Goal: Task Accomplishment & Management: Manage account settings

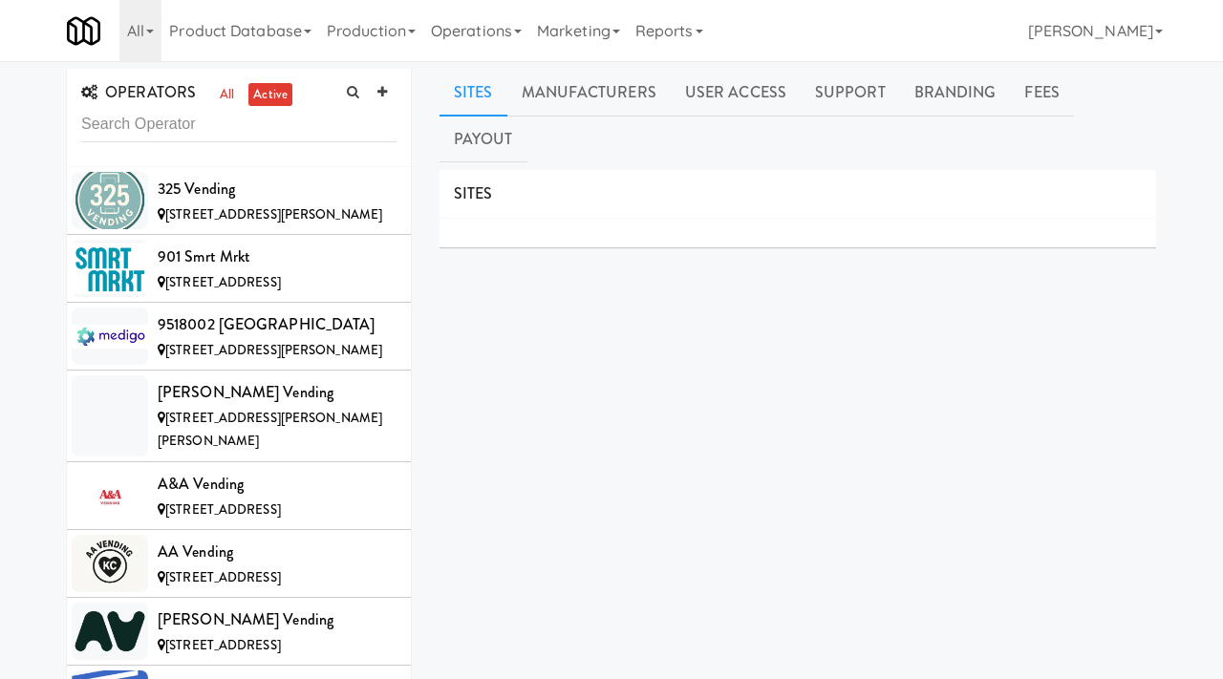
scroll to position [20463, 0]
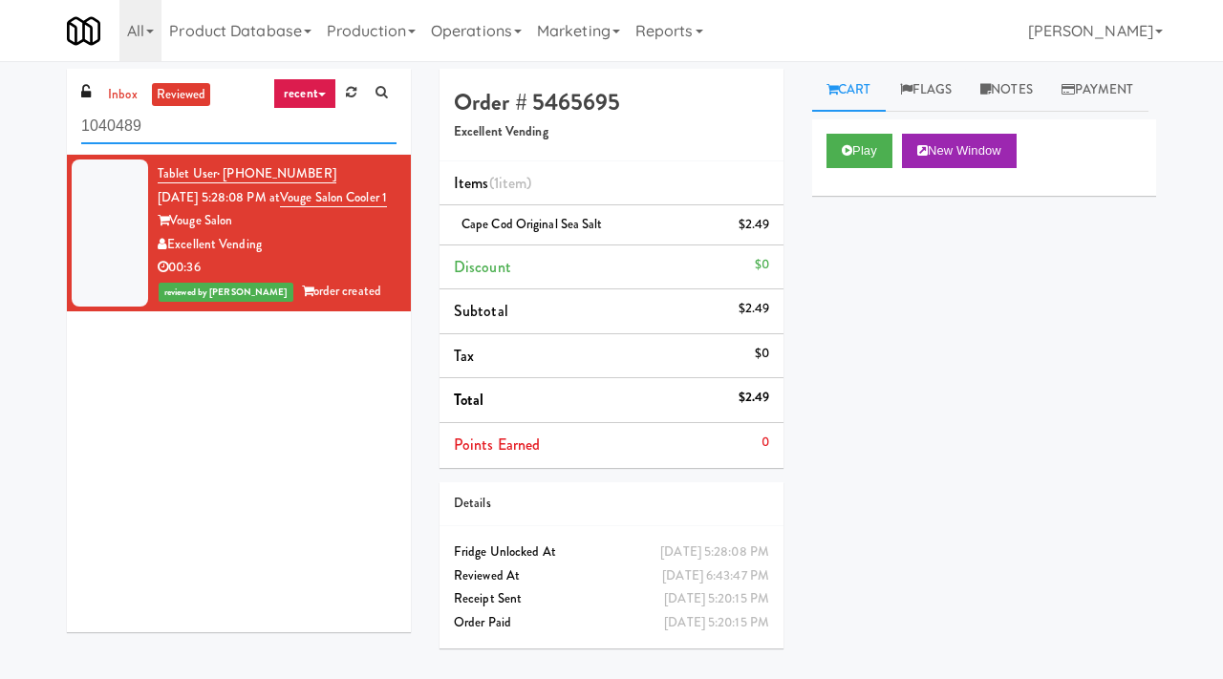
click at [256, 126] on input "1040489" at bounding box center [238, 126] width 315 height 35
type input "accolade"
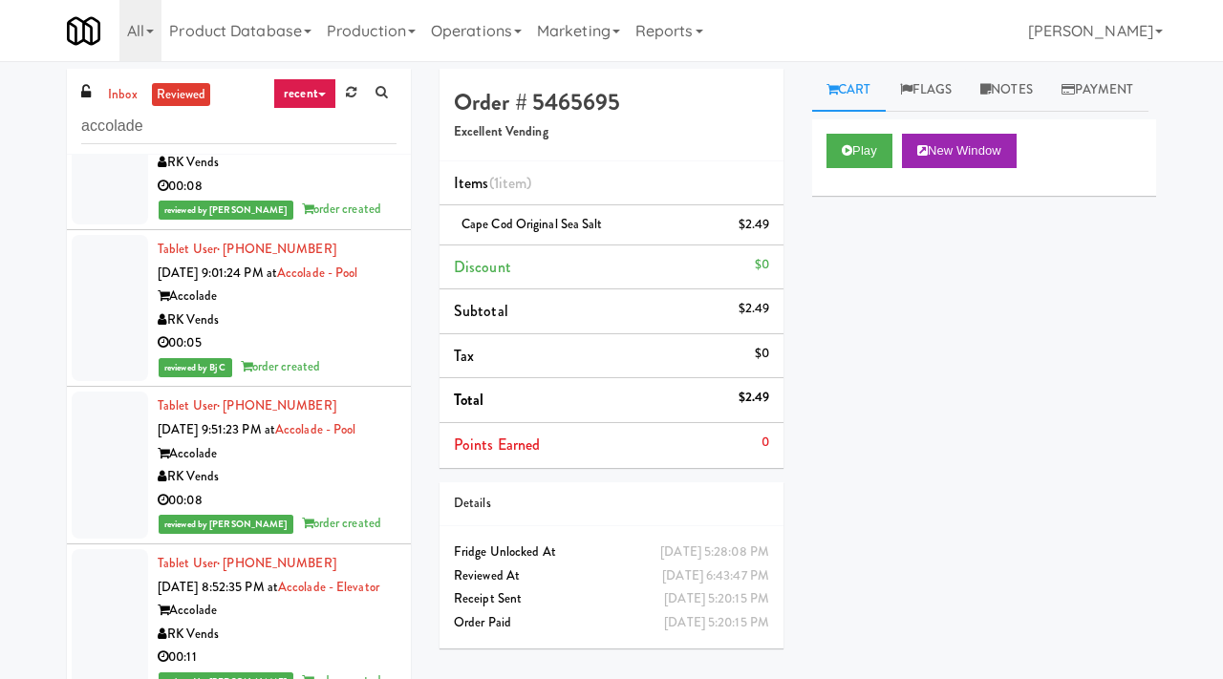
scroll to position [1164, 0]
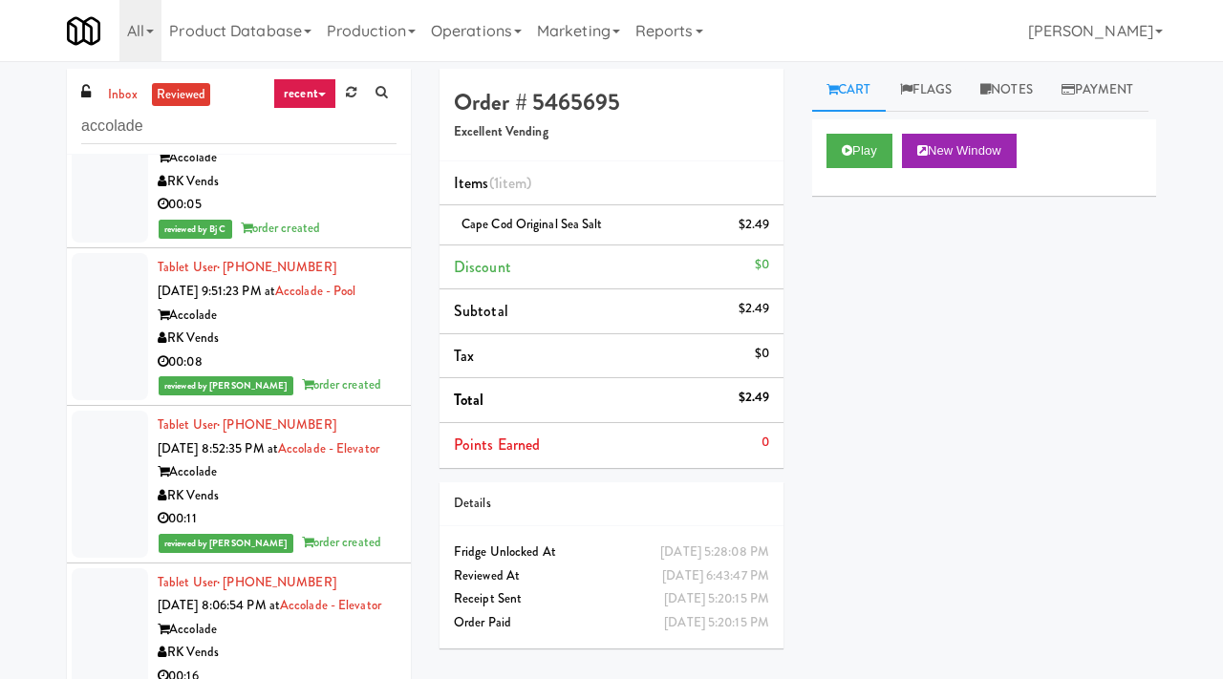
click at [422, 324] on div "inbox reviewed recent all unclear take inventory issue suspicious failed recent…" at bounding box center [239, 405] width 373 height 673
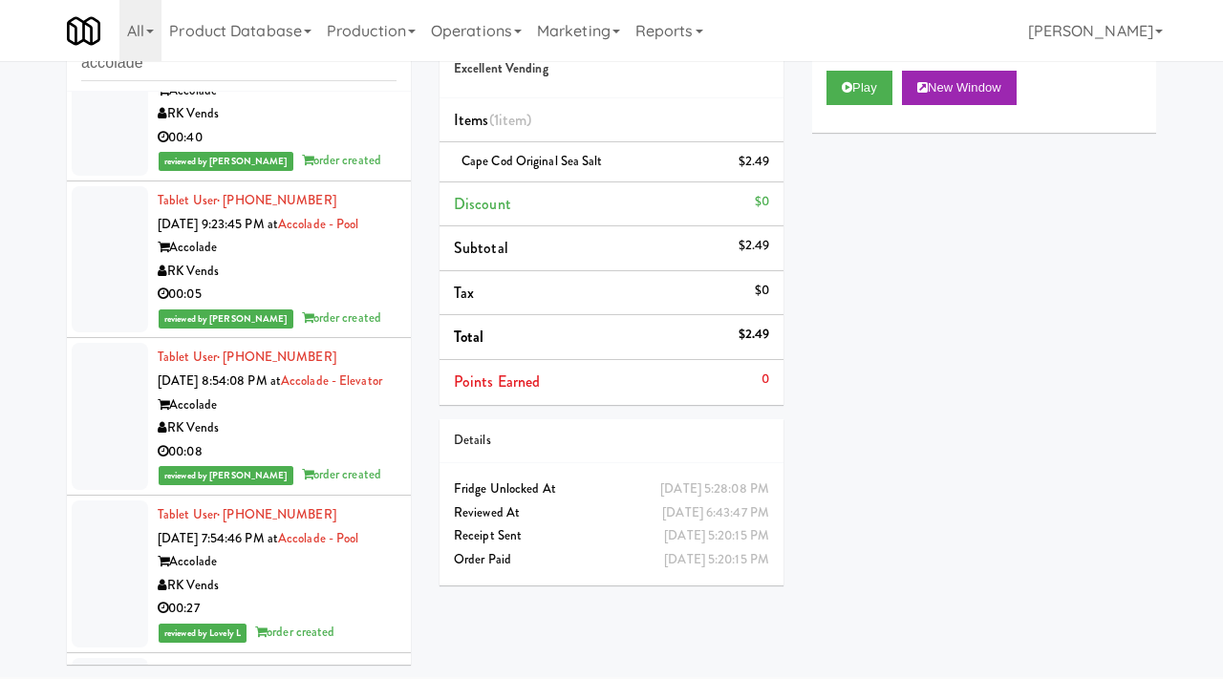
scroll to position [13588, 0]
click at [426, 359] on div "Order # 5465695 Excellent Vending Items (1 item ) Cape Cod Original Sea Salt $2…" at bounding box center [611, 303] width 373 height 594
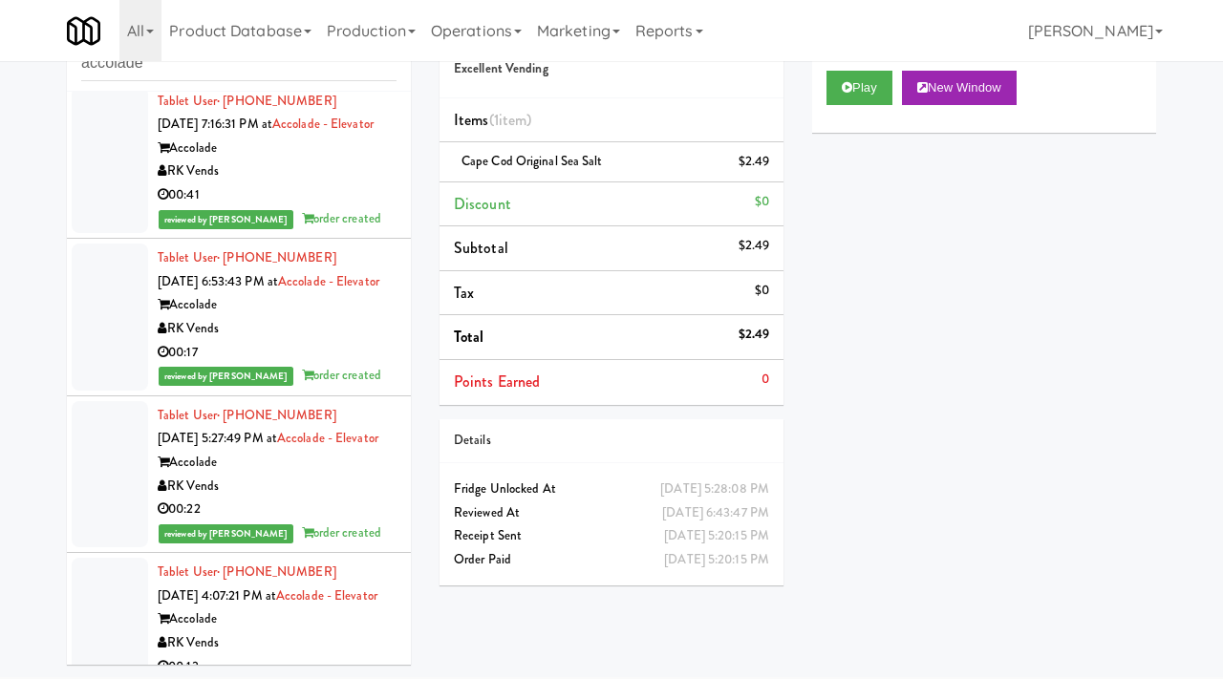
scroll to position [14130, 0]
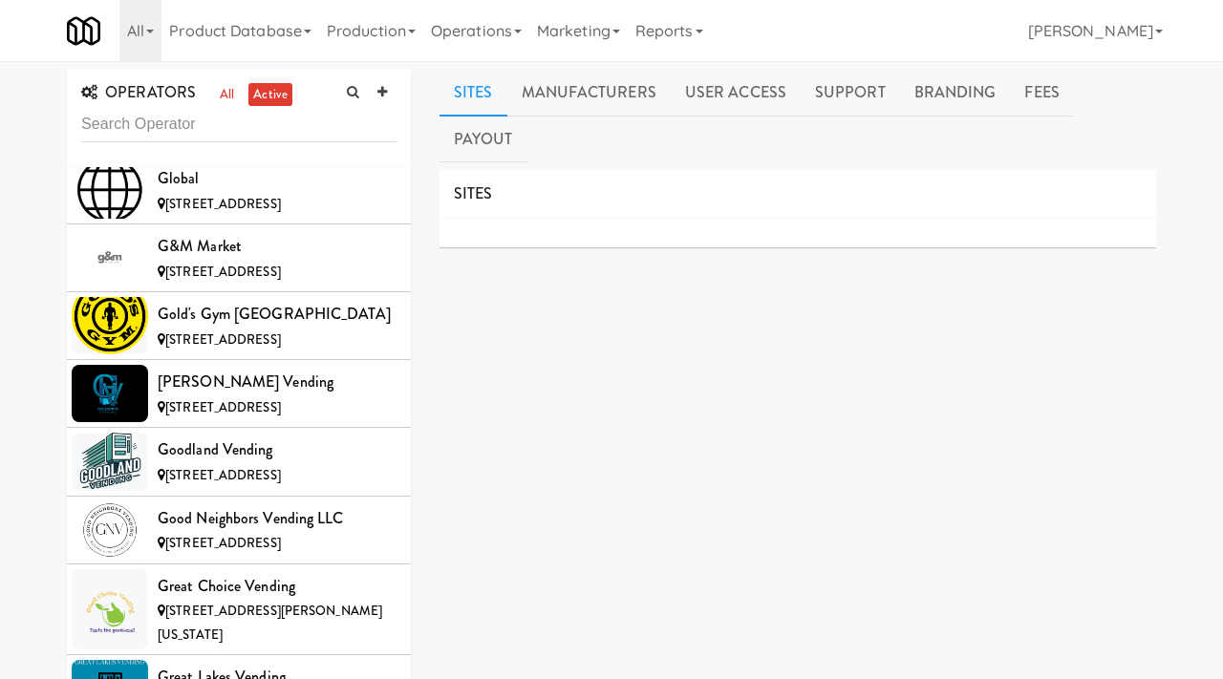
scroll to position [7268, 0]
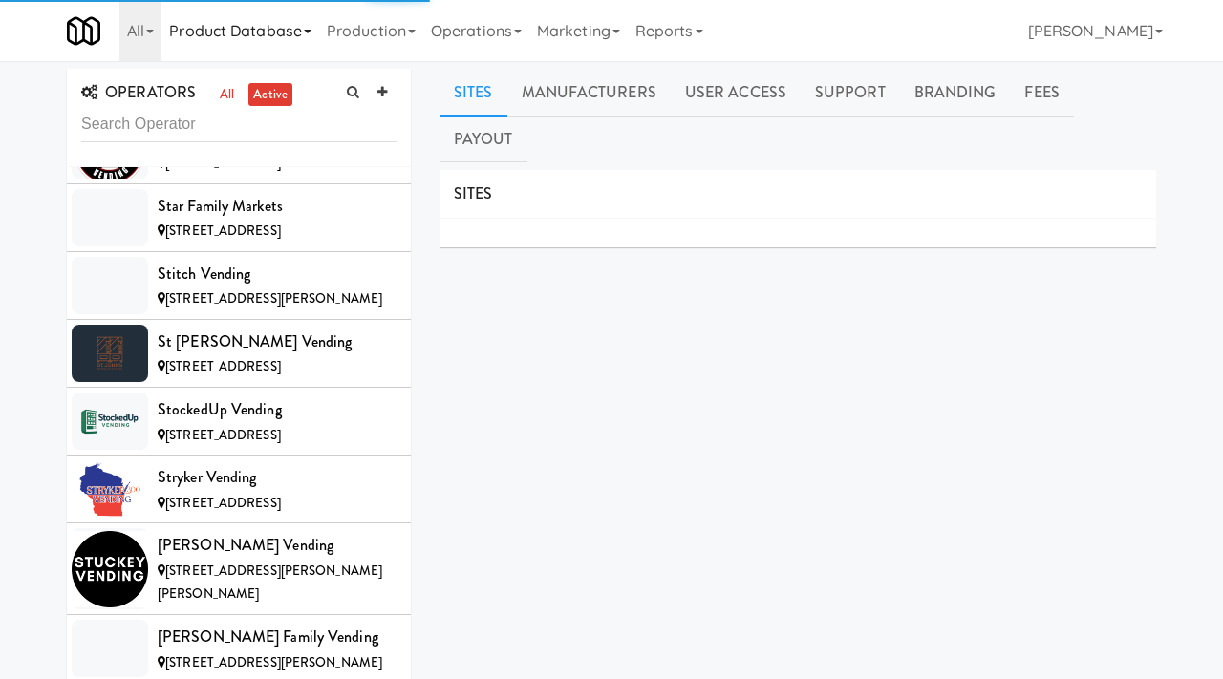
scroll to position [20511, 0]
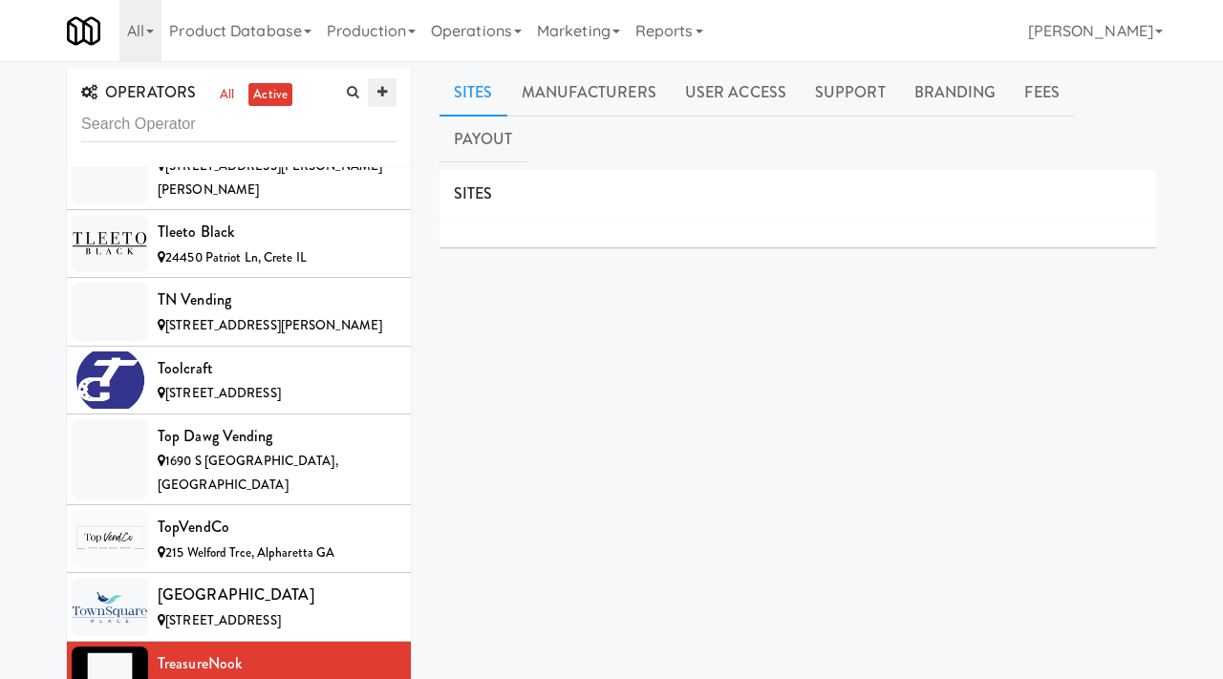
click at [382, 92] on icon at bounding box center [382, 92] width 10 height 12
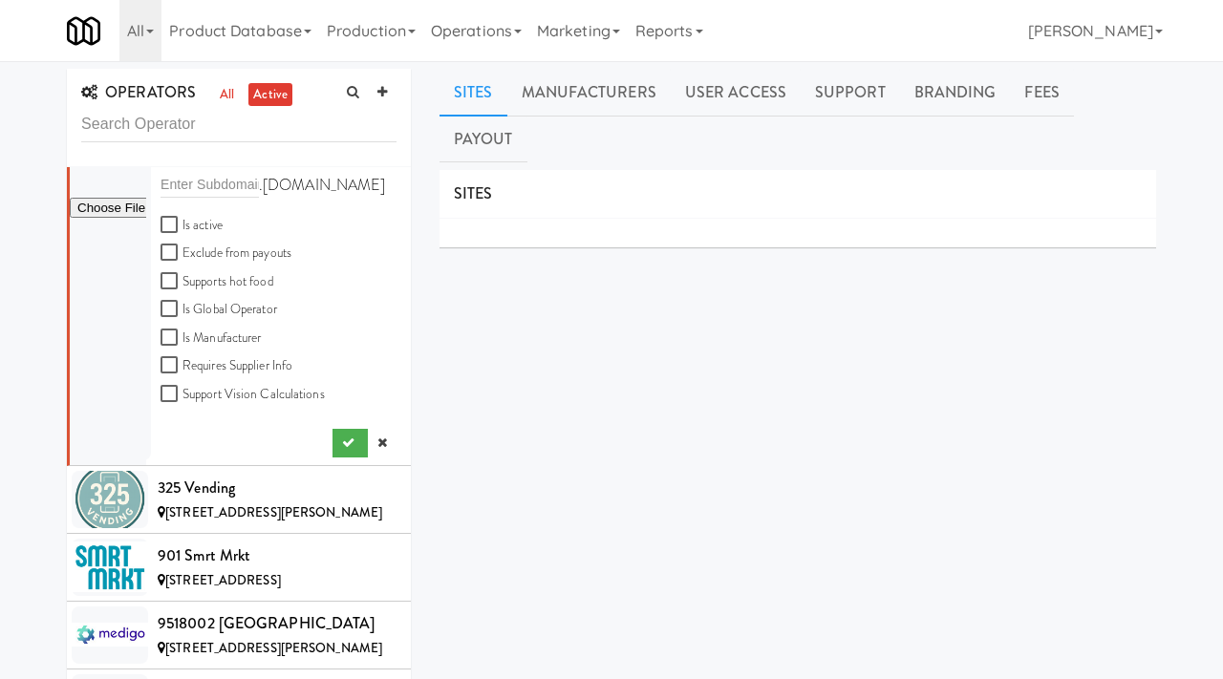
scroll to position [0, 0]
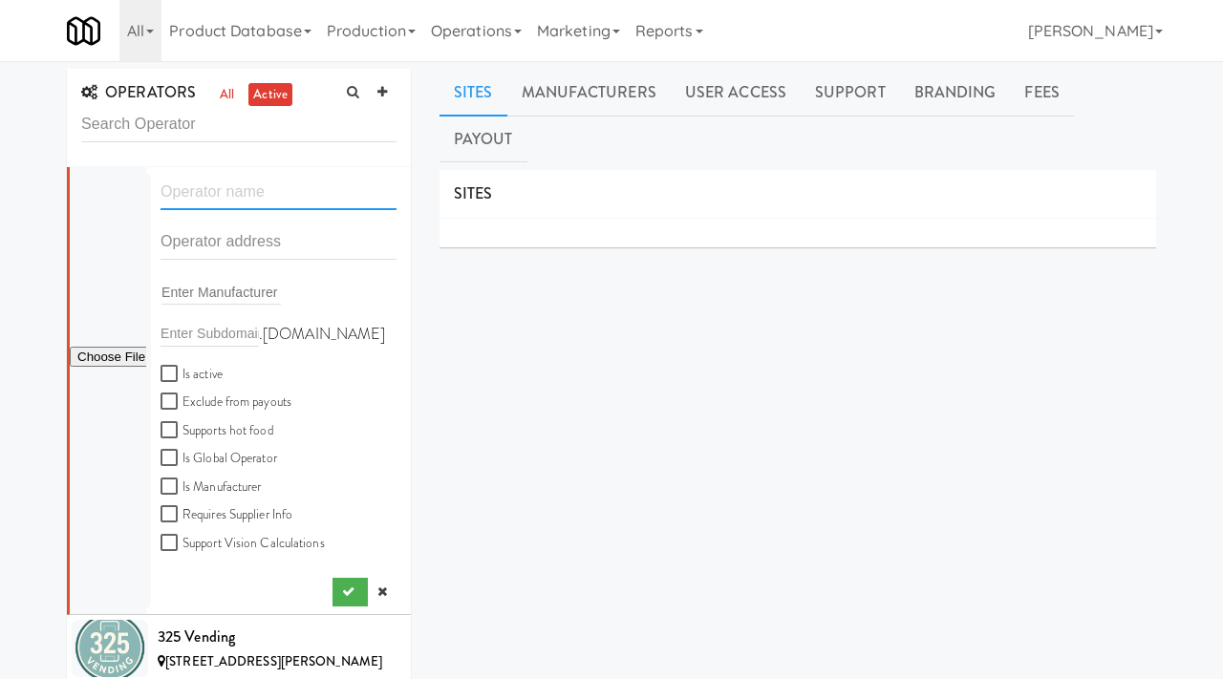
click at [288, 204] on input "text" at bounding box center [278, 192] width 236 height 35
paste input "Eze Marts"
type input "Eze Marts"
click at [217, 237] on input "text" at bounding box center [278, 241] width 236 height 35
paste input "[STREET_ADDRESS]"
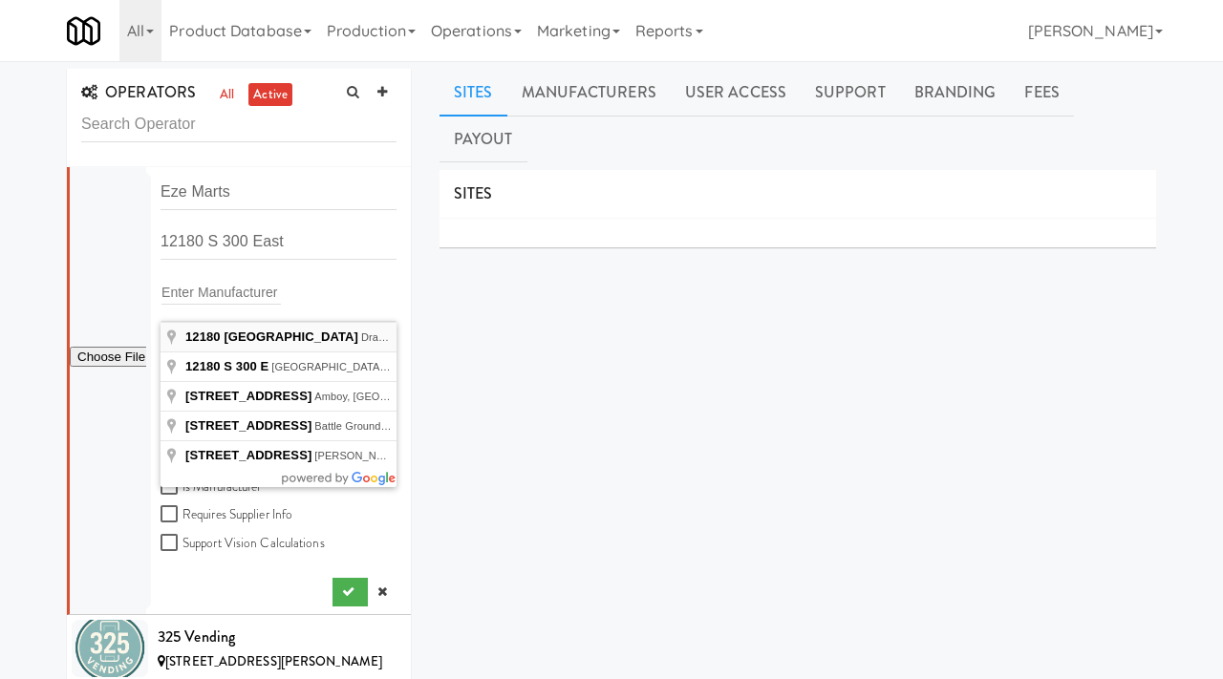
type input "[STREET_ADDRESS]"
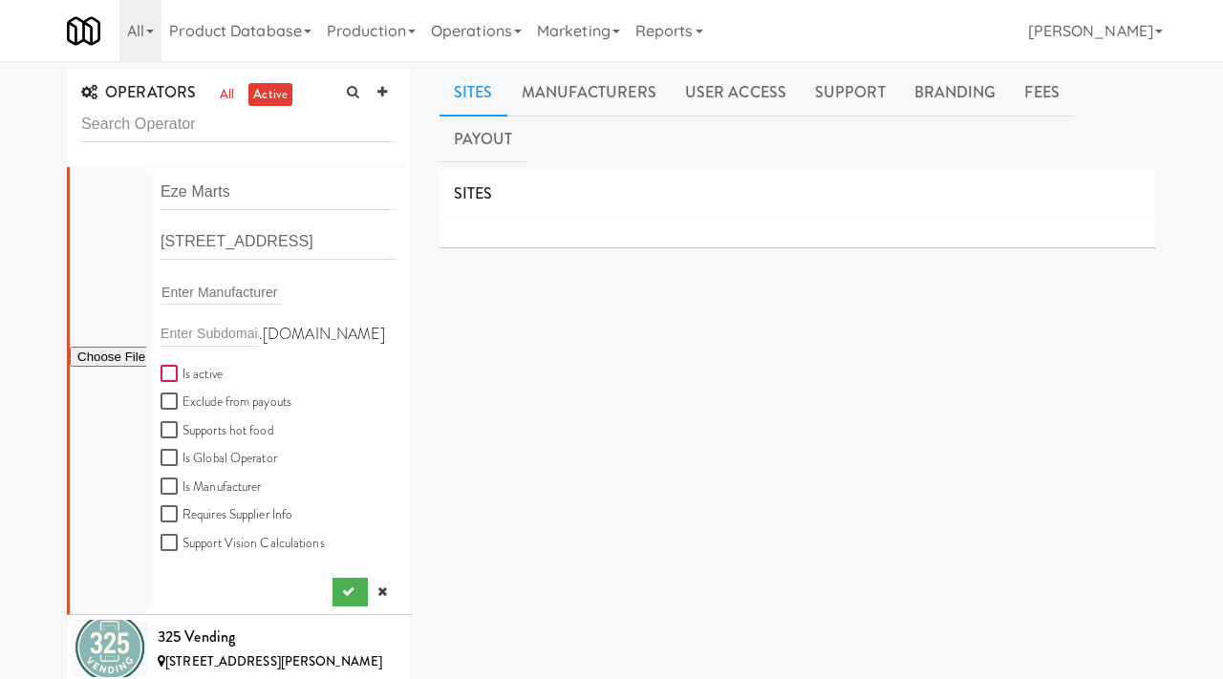
click at [163, 377] on input "Is active" at bounding box center [171, 374] width 22 height 15
checkbox input "true"
click at [117, 362] on input "file" at bounding box center [108, 358] width 76 height 24
type input "C:\fakepath\bc5a7629-a0aa-4438-ab39-3f6e839f46fd-0-2logo___dark_icon__270_x_270…"
click at [345, 597] on icon "submit" at bounding box center [348, 592] width 12 height 12
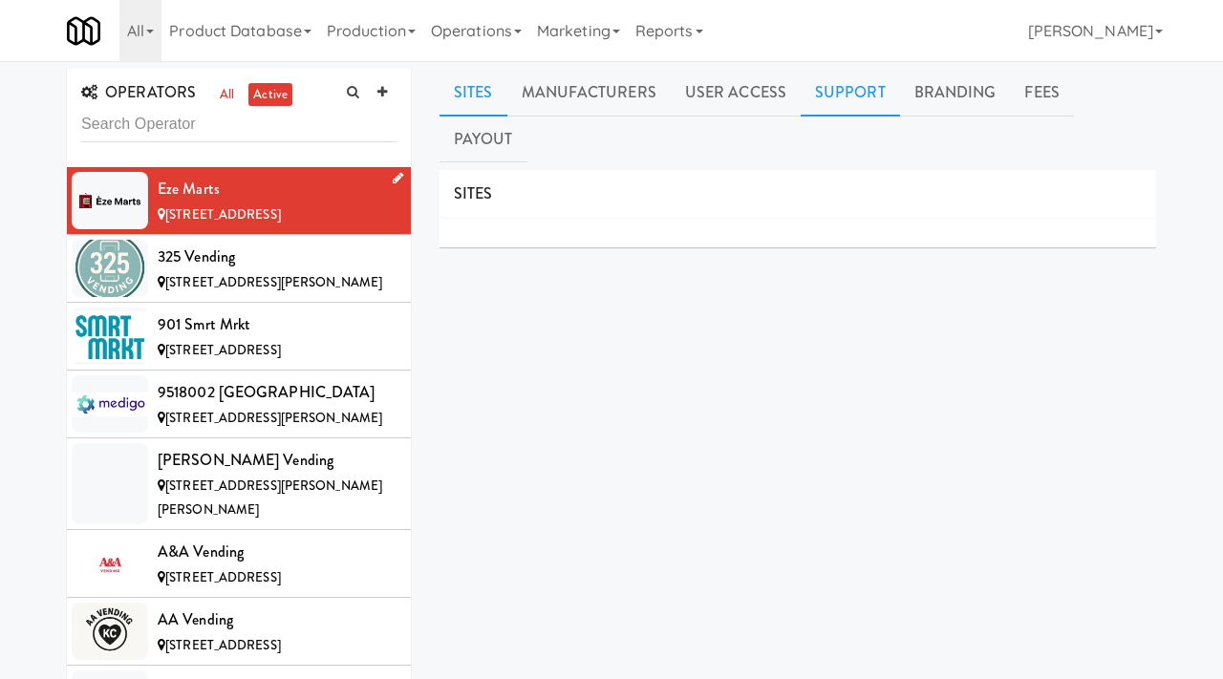
click at [834, 99] on link "Support" at bounding box center [850, 93] width 99 height 48
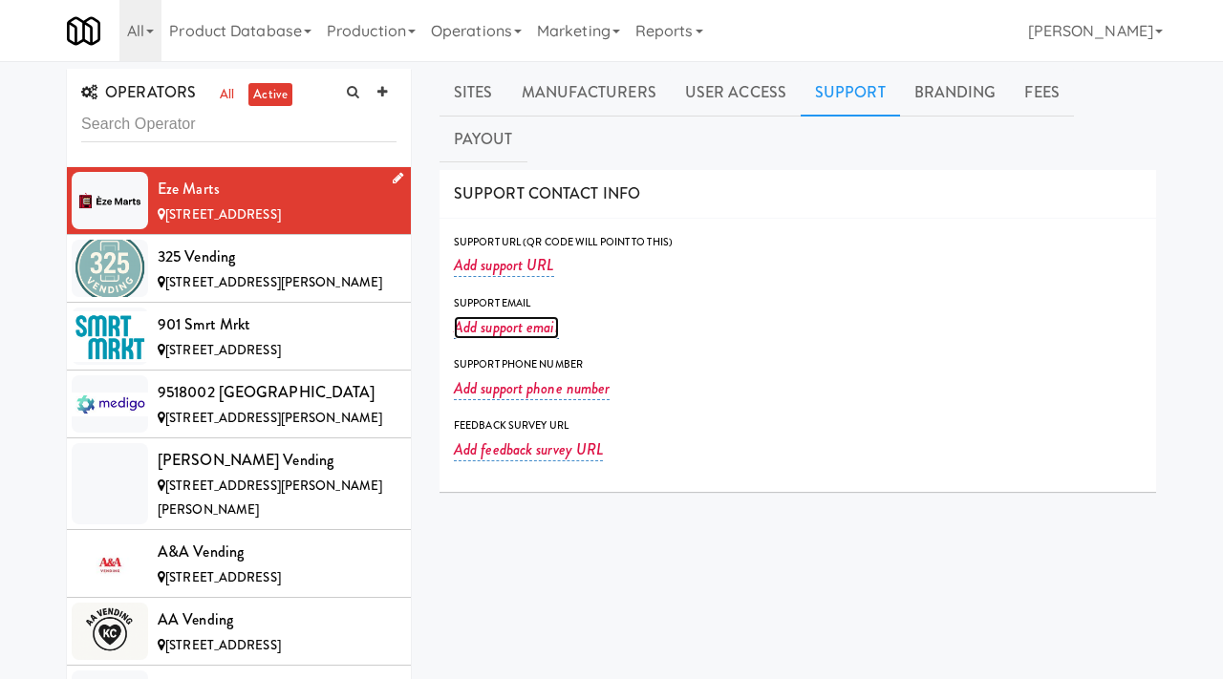
click at [493, 316] on link "Add support email" at bounding box center [506, 327] width 105 height 23
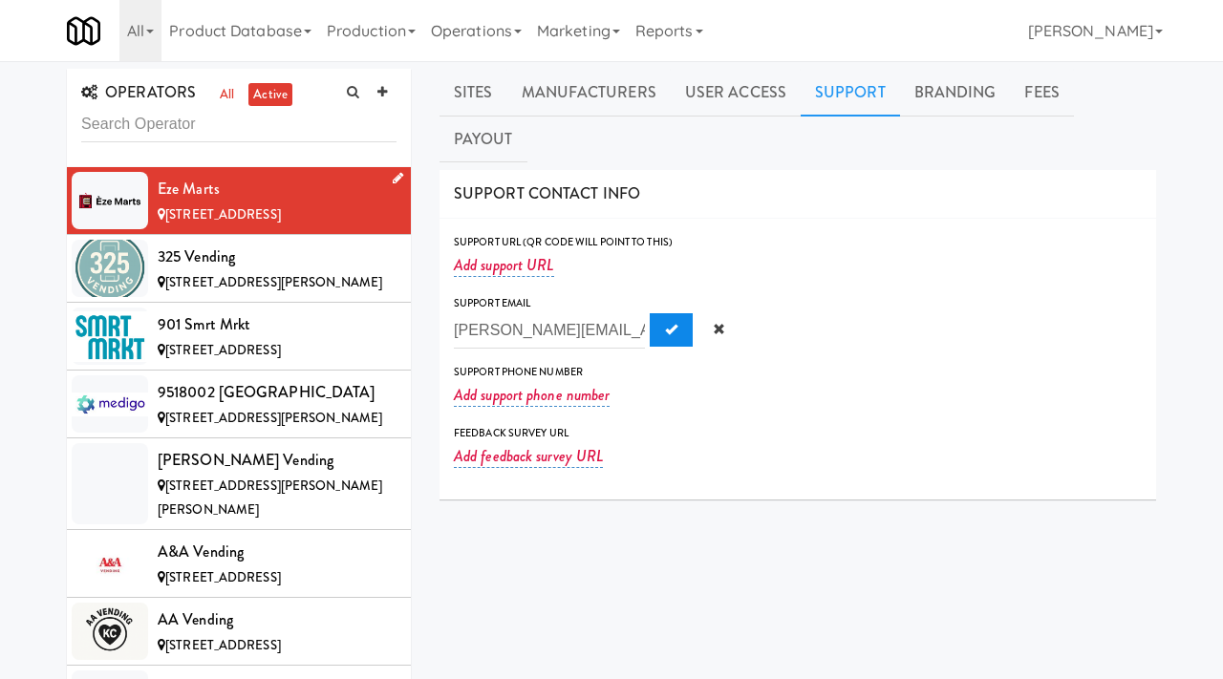
type input "[PERSON_NAME][EMAIL_ADDRESS][DOMAIN_NAME]"
click at [665, 323] on span "Submit" at bounding box center [671, 329] width 12 height 12
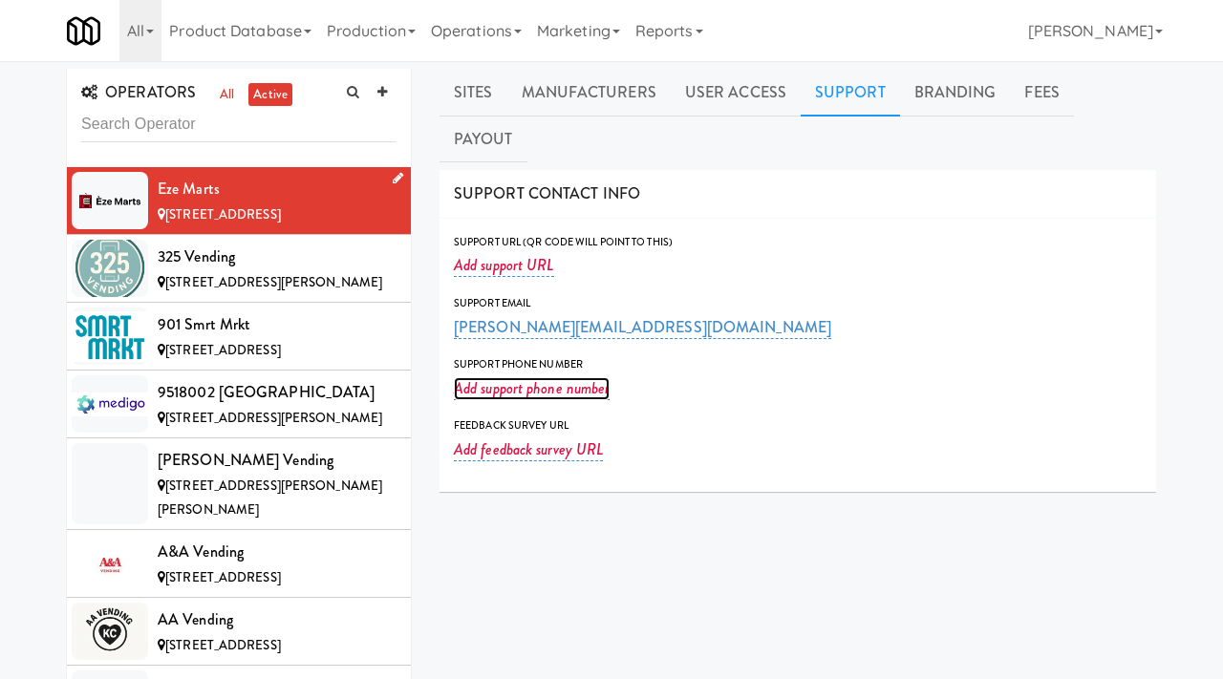
click at [494, 377] on link "Add support phone number" at bounding box center [532, 388] width 156 height 23
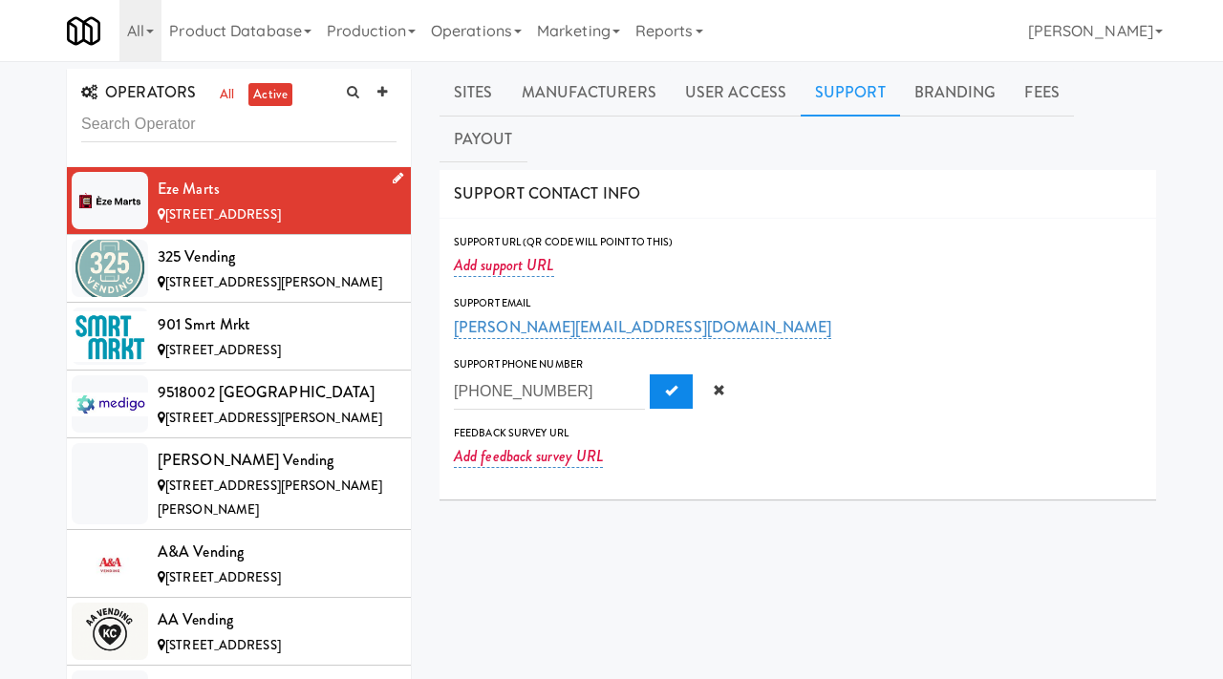
type input "[PHONE_NUMBER]"
click at [650, 374] on button "Submit" at bounding box center [671, 391] width 43 height 34
